Goal: Complete application form

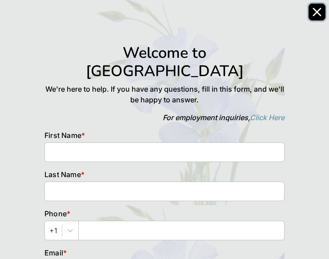
click at [319, 15] on icon "Close" at bounding box center [316, 12] width 9 height 9
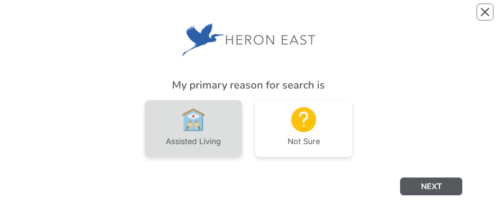
click at [218, 136] on div "Assisted Living" at bounding box center [193, 141] width 55 height 18
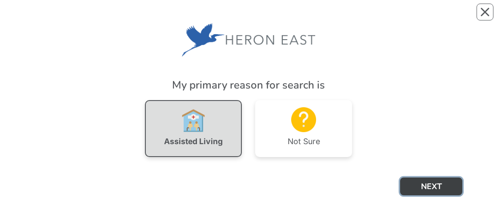
click at [431, 182] on button "NEXT" at bounding box center [431, 186] width 62 height 18
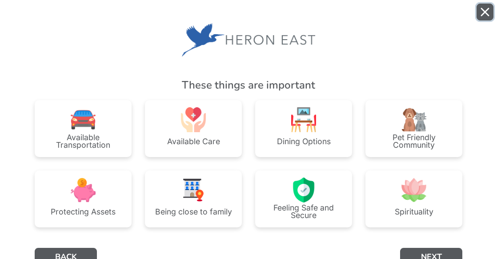
click at [483, 12] on icon "Close" at bounding box center [484, 12] width 9 height 9
